Goal: Information Seeking & Learning: Stay updated

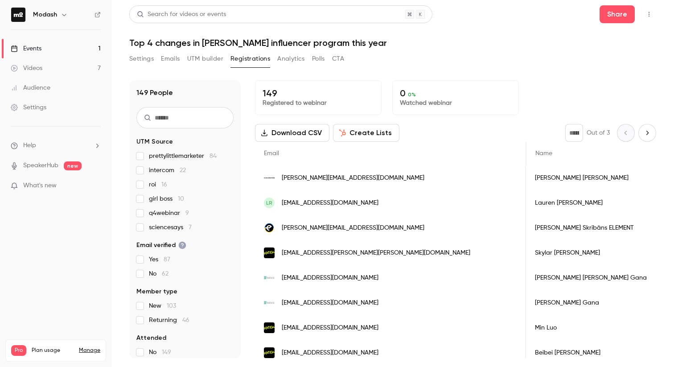
scroll to position [0, 197]
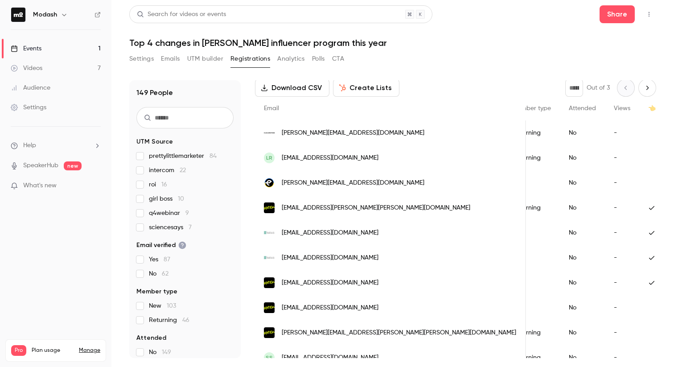
click at [36, 50] on div "Events" at bounding box center [26, 48] width 31 height 9
